Goal: Check status: Check status

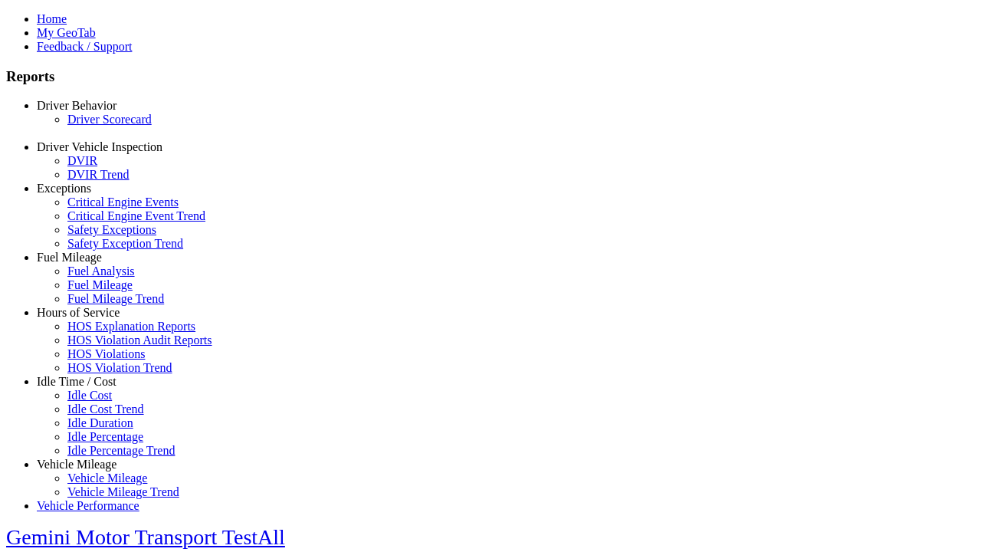
click at [100, 126] on link "Driver Scorecard" at bounding box center [109, 119] width 84 height 13
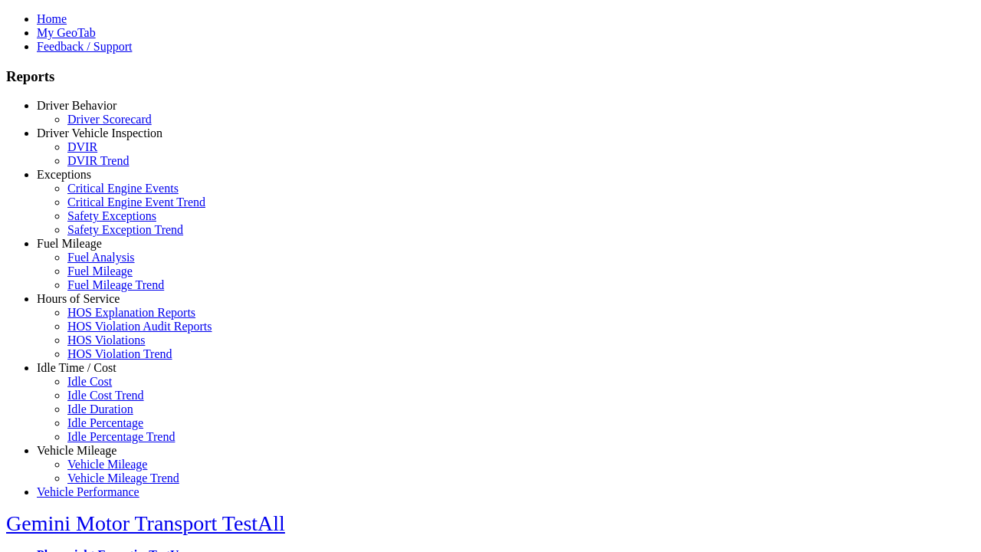
select select
type input "*********"
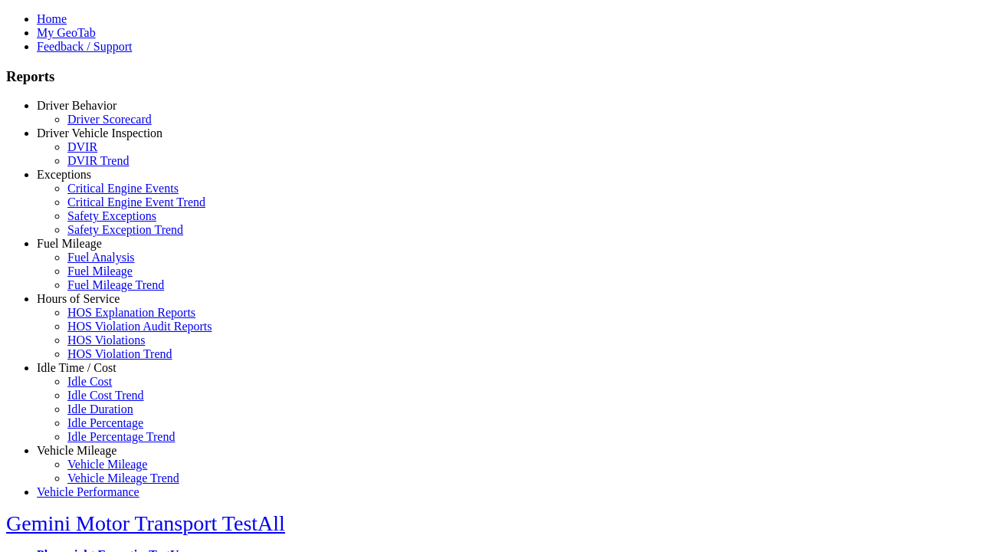
scroll to position [665, 0]
